Goal: Information Seeking & Learning: Compare options

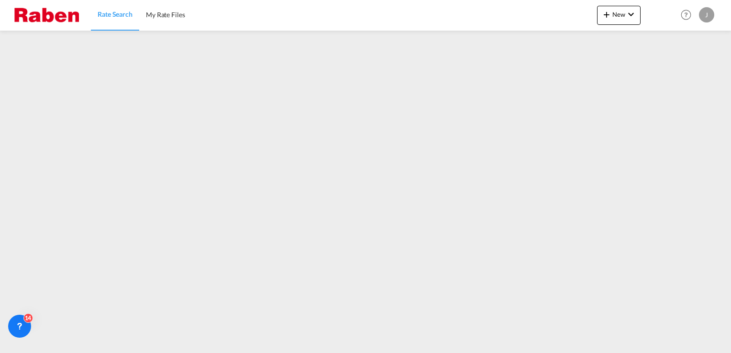
click at [124, 14] on span "Rate Search" at bounding box center [115, 14] width 35 height 8
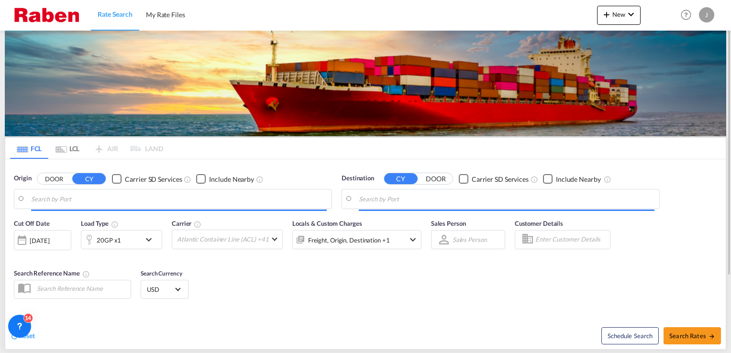
type input "[GEOGRAPHIC_DATA], [GEOGRAPHIC_DATA]"
type input "[GEOGRAPHIC_DATA], MXVER"
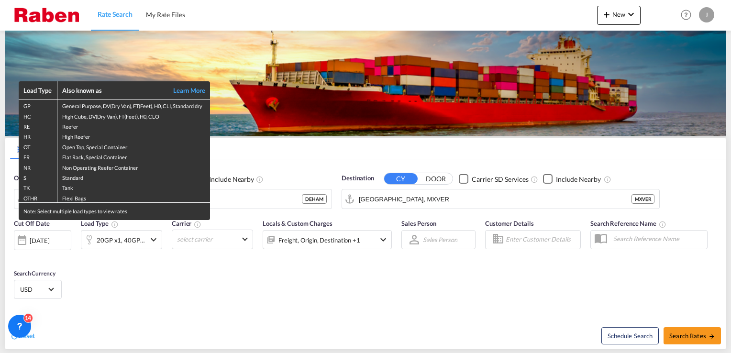
click at [162, 291] on div "Load Type Also known as Learn More GP General Purpose, DV(Dry Van), FT(Feet), H…" at bounding box center [365, 176] width 731 height 353
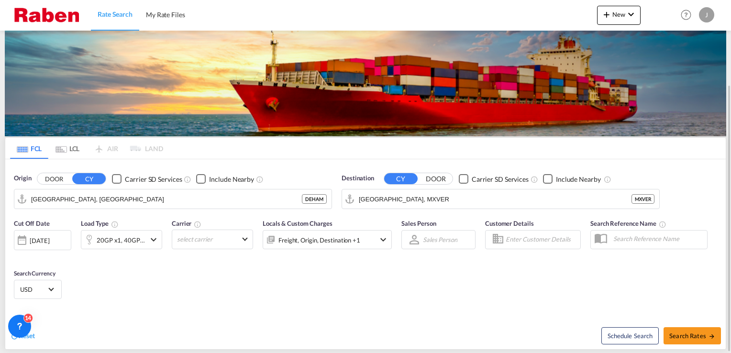
scroll to position [111, 0]
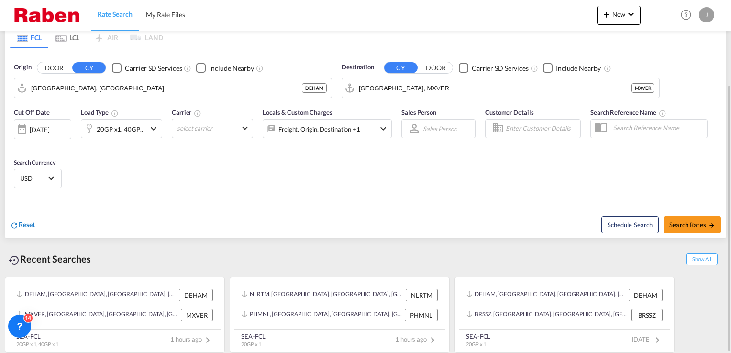
click at [30, 225] on span "Reset" at bounding box center [27, 225] width 16 height 8
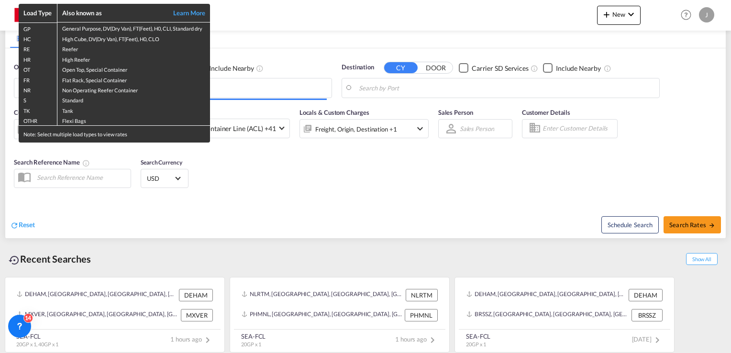
click at [278, 211] on div "Load Type Also known as Learn More GP General Purpose, DV(Dry Van), FT(Feet), H…" at bounding box center [365, 176] width 731 height 353
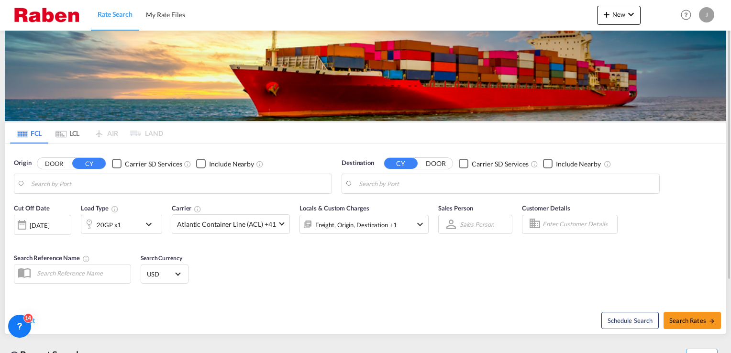
scroll to position [0, 0]
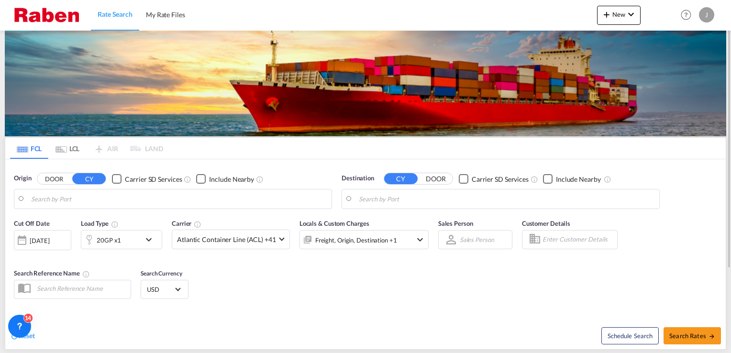
click at [98, 201] on body "Rate Search My Rate Files Rate Search My Rate Files New Rates Ratecard Rateshee…" at bounding box center [365, 176] width 731 height 353
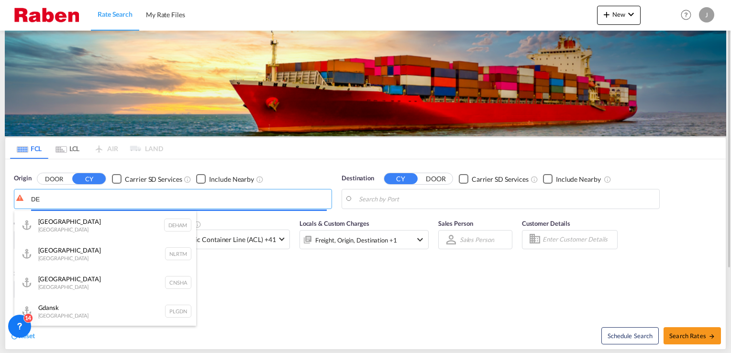
type input "D"
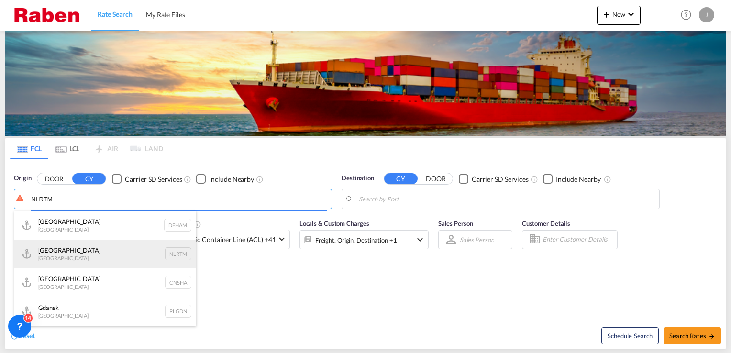
click at [60, 251] on div "[GEOGRAPHIC_DATA] [GEOGRAPHIC_DATA] NLRTM" at bounding box center [105, 254] width 182 height 29
type input "[GEOGRAPHIC_DATA], NLRTM"
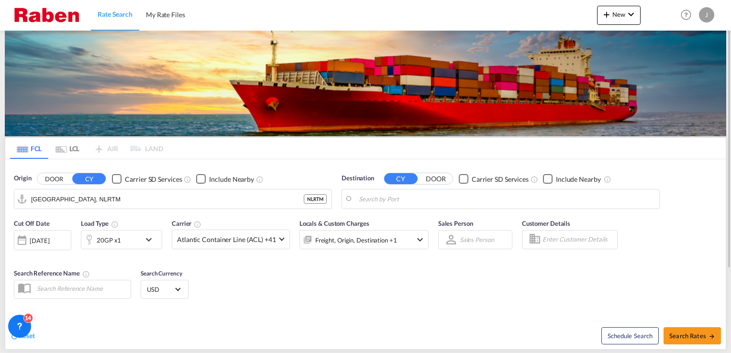
click at [434, 196] on body "Rate Search My Rate Files Rate Search My Rate Files New Rates Ratecard Rateshee…" at bounding box center [365, 176] width 731 height 353
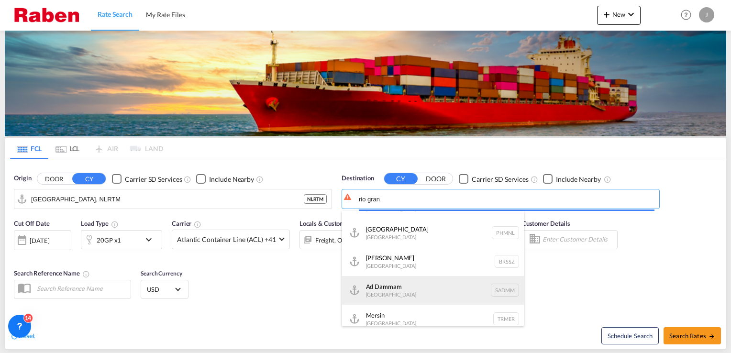
scroll to position [29, 0]
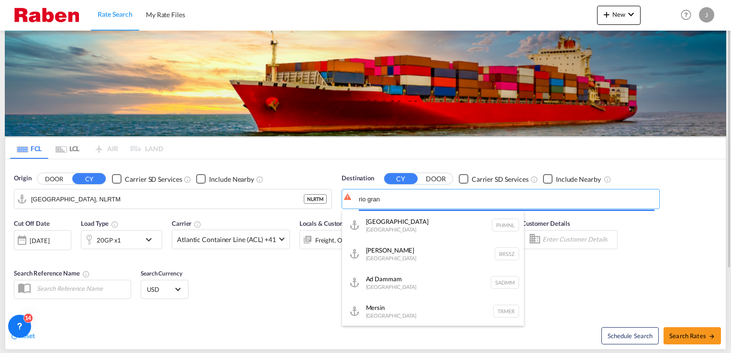
type input "rio gran"
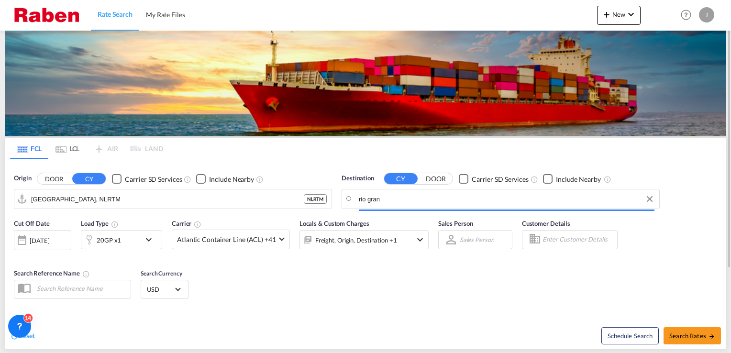
click at [405, 202] on body "Rate Search My Rate Files Rate Search My Rate Files New Rates Ratecard Rateshee…" at bounding box center [365, 176] width 731 height 353
click at [648, 200] on button "Clear Input" at bounding box center [650, 199] width 14 height 14
click at [451, 200] on input "Search by Port" at bounding box center [507, 199] width 296 height 14
click at [381, 199] on input "BRR" at bounding box center [507, 199] width 296 height 14
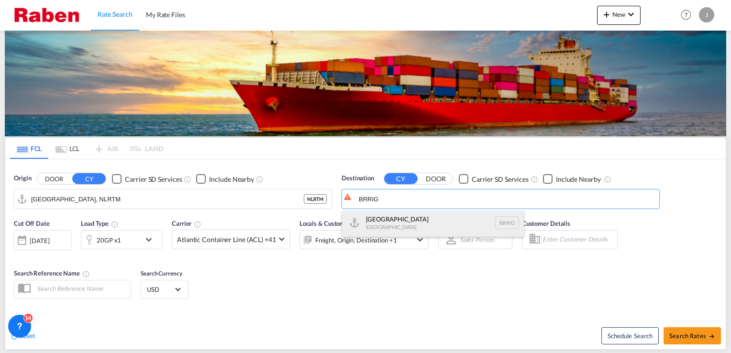
click at [405, 225] on div "[GEOGRAPHIC_DATA] [GEOGRAPHIC_DATA]" at bounding box center [433, 223] width 182 height 29
type input "[GEOGRAPHIC_DATA], [GEOGRAPHIC_DATA]"
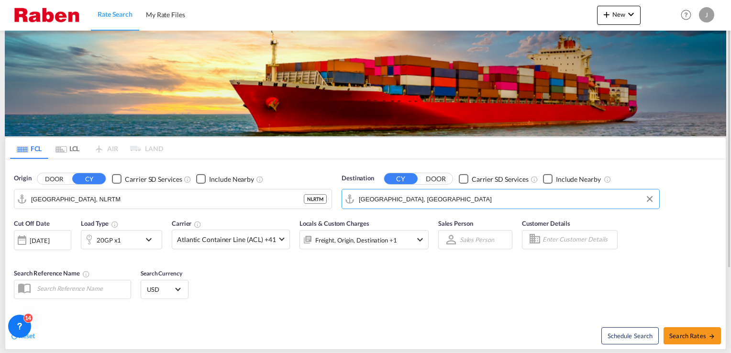
click at [153, 238] on md-icon "icon-chevron-down" at bounding box center [151, 239] width 16 height 11
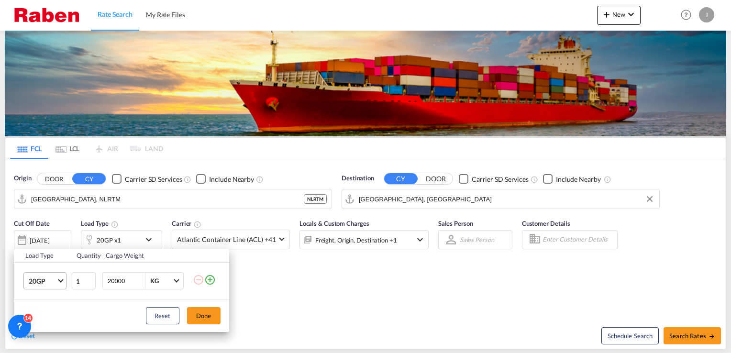
click at [59, 280] on span "Choose: \a20GP" at bounding box center [60, 280] width 5 height 5
click at [47, 284] on md-option "40HC" at bounding box center [53, 283] width 65 height 23
click at [115, 281] on input "20000" at bounding box center [126, 281] width 38 height 16
type input "15000"
click at [204, 315] on button "Done" at bounding box center [204, 315] width 34 height 17
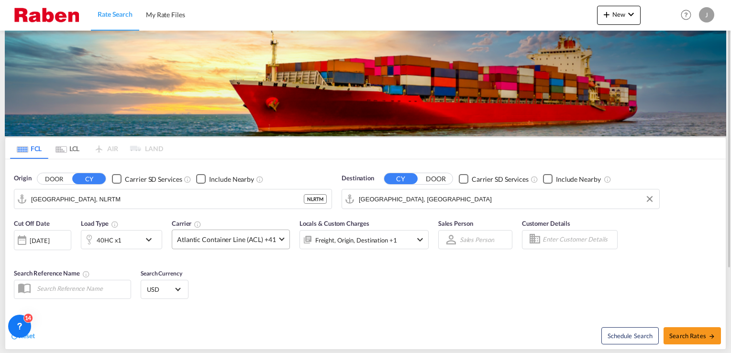
click at [278, 240] on md-select-value "Atlantic Container Line (ACL) +41" at bounding box center [230, 239] width 117 height 19
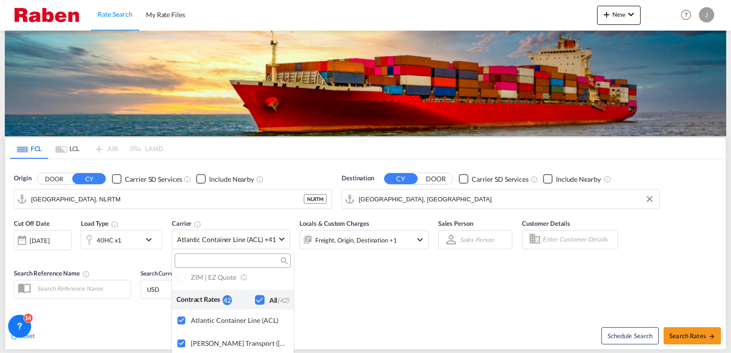
scroll to position [584, 0]
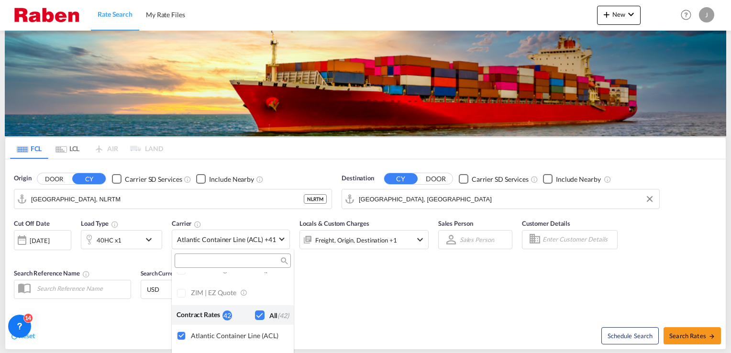
click at [255, 314] on div "Checkbox No Ink" at bounding box center [260, 316] width 10 height 10
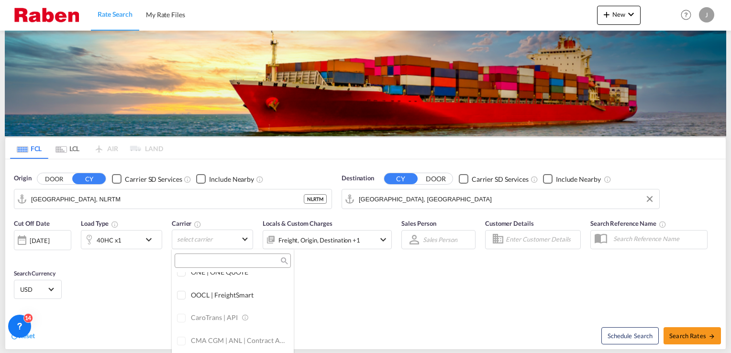
scroll to position [0, 0]
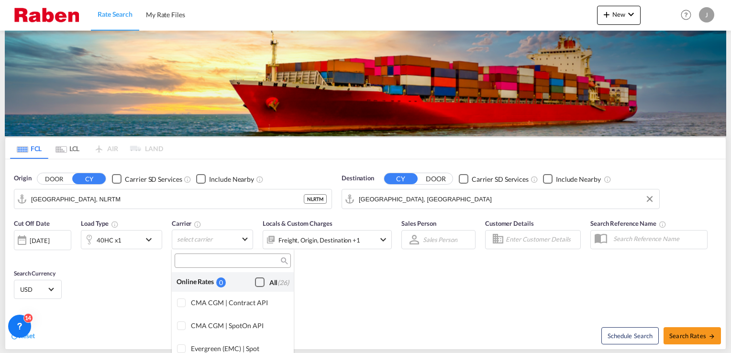
click at [255, 284] on div "Checkbox No Ink" at bounding box center [260, 283] width 10 height 10
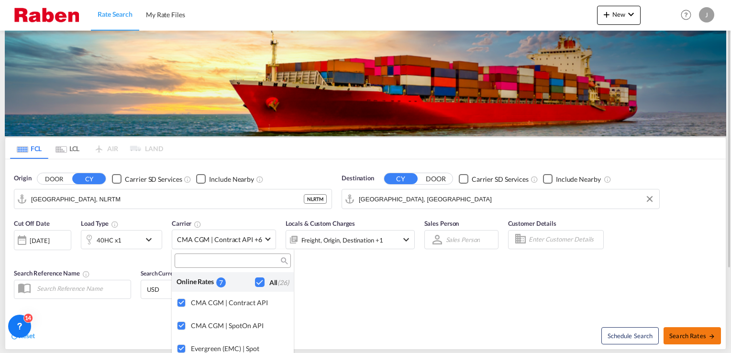
click at [697, 333] on md-backdrop at bounding box center [365, 176] width 731 height 353
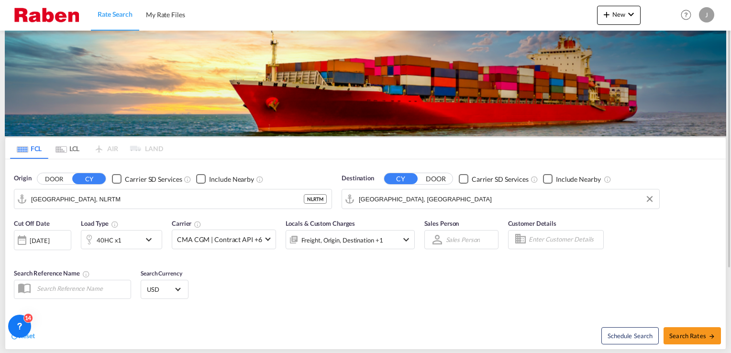
click at [527, 292] on div "Cut Off Date [DATE] [DATE] Load Type 40HC x1 Carrier CMA CGM | Contract API +6 …" at bounding box center [365, 260] width 721 height 93
click at [693, 336] on span "Search Rates" at bounding box center [693, 336] width 46 height 8
type input "NLRTM to BRRIG / [DATE]"
